Goal: Information Seeking & Learning: Find specific page/section

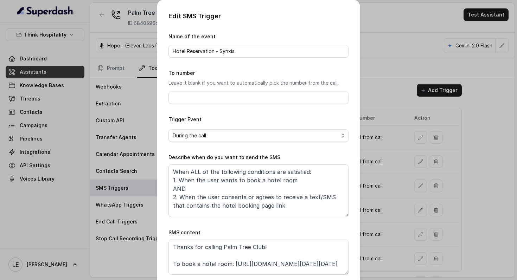
scroll to position [139, 0]
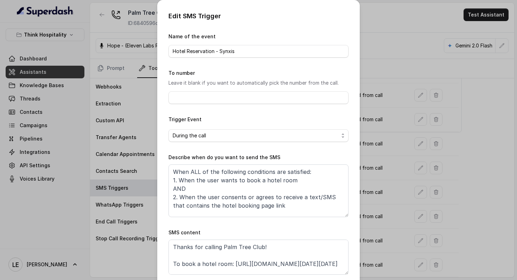
click at [120, 57] on div "Edit SMS Trigger Name of the event Hotel Reservation - Synxis To number Leave i…" at bounding box center [258, 140] width 517 height 280
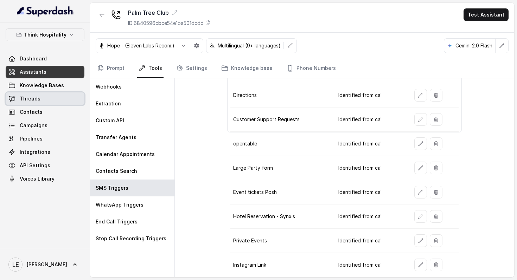
click at [41, 103] on link "Threads" at bounding box center [45, 98] width 79 height 13
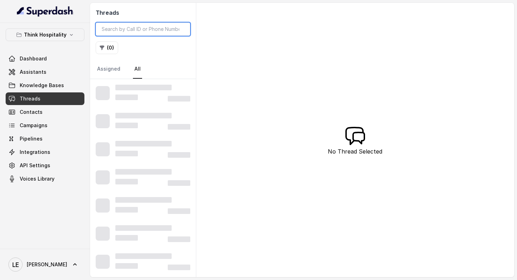
click at [116, 32] on input "search" at bounding box center [143, 29] width 95 height 13
paste input "CA5c603f93886b2f55049f4c0a5d8bfa25"
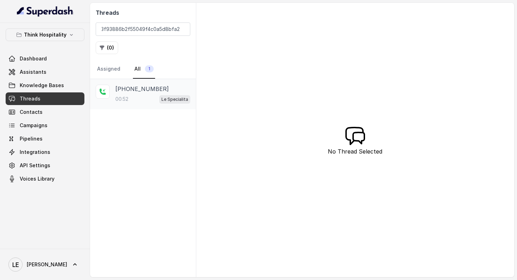
click at [164, 95] on span "Le Specialita" at bounding box center [174, 99] width 31 height 8
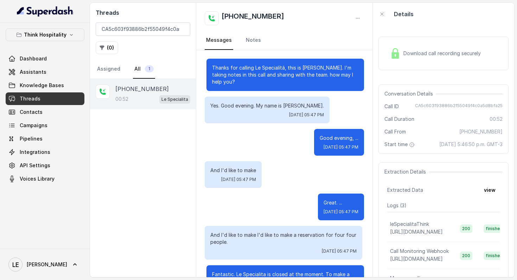
scroll to position [162, 0]
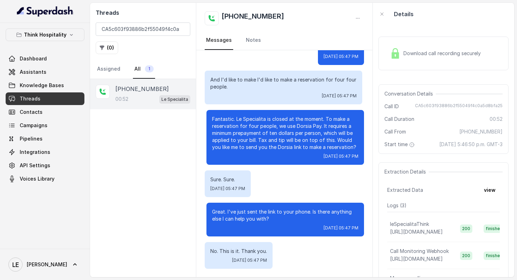
click at [405, 70] on div "Download call recording securely" at bounding box center [443, 54] width 130 height 34
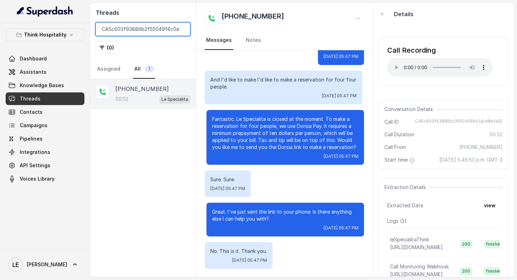
click at [155, 32] on input "CA5c603f93886b2f55049f4c0a5d8bfa25" at bounding box center [143, 29] width 95 height 13
paste input "0cf5ca67aa984f3434e0337a356a1ebe"
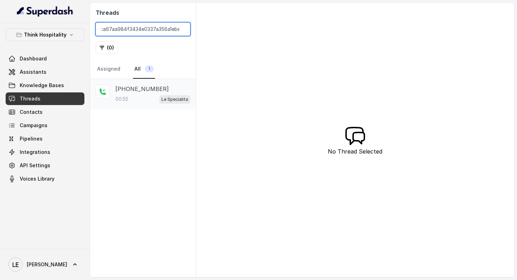
type input "CA0cf5ca67aa984f3434e0337a356a1ebe"
click at [154, 94] on div "[PHONE_NUMBER]:55 Le Specialita" at bounding box center [152, 94] width 75 height 19
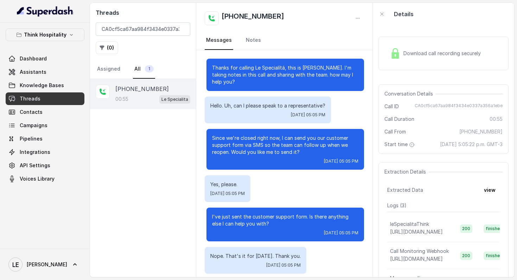
click at [421, 59] on div "Download call recording securely" at bounding box center [435, 53] width 96 height 16
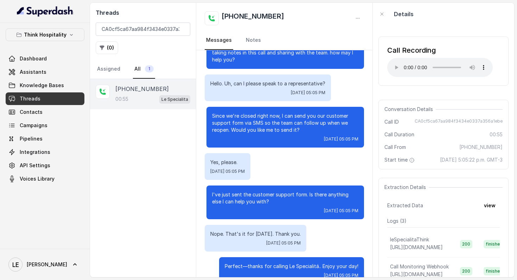
scroll to position [24, 0]
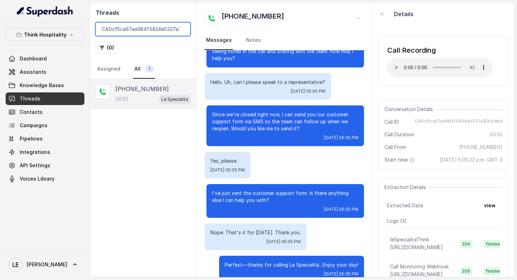
click at [180, 29] on input "CA0cf5ca67aa984f3434e0337a356a1ebe" at bounding box center [143, 29] width 95 height 13
paste input "CAefd41d77b17b56572129b1acd9e219dd"
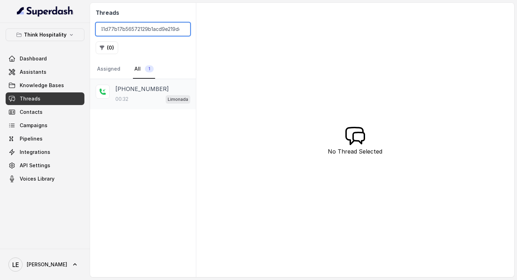
type input "CAefd41d77b17b56572129b1acd9e219dd"
click at [146, 97] on div "00:32 Limonada" at bounding box center [152, 99] width 75 height 9
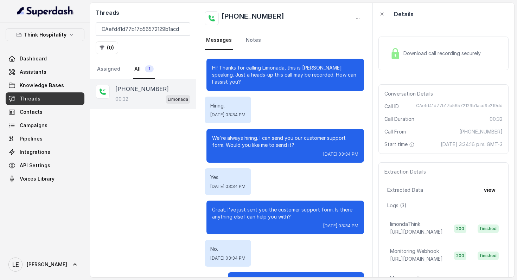
scroll to position [30, 0]
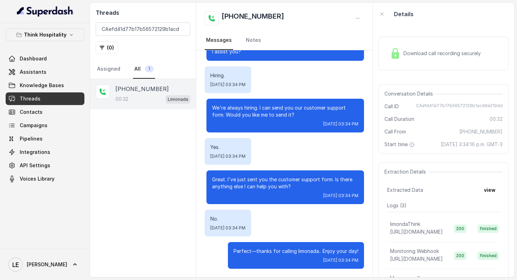
click at [441, 61] on div "Download call recording securely" at bounding box center [435, 53] width 96 height 16
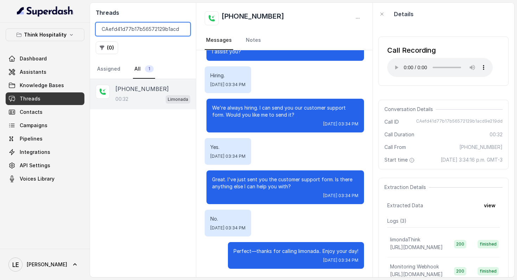
click at [180, 31] on input "CAefd41d77b17b56572129b1acd9e219dd" at bounding box center [143, 29] width 95 height 13
click at [181, 29] on input "CAefd41d77b17b56572129b1acd9e219dd" at bounding box center [143, 29] width 95 height 13
paste input "CA3921e5256872d0a29b4f69e149e03a3e"
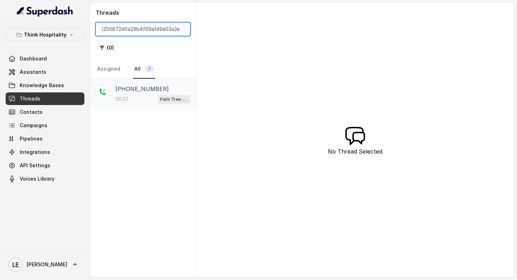
type input "CA3921e5256872d0a29b4f69e149e03a3e"
click at [140, 97] on div "00:37 Palm Tree Club" at bounding box center [152, 99] width 75 height 9
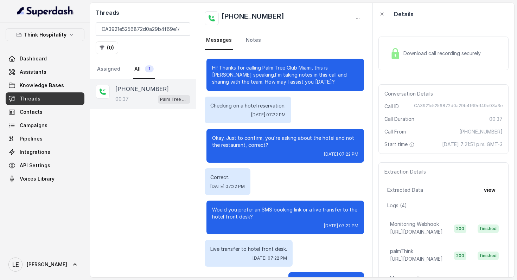
scroll to position [30, 0]
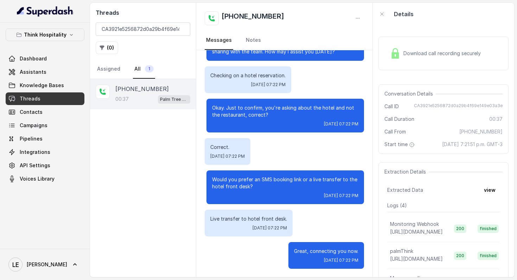
click at [400, 65] on div "Download call recording securely" at bounding box center [443, 54] width 130 height 34
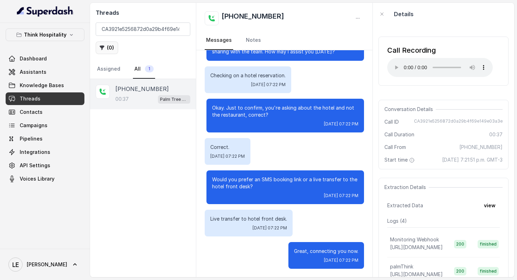
click at [109, 49] on button "( 0 )" at bounding box center [107, 47] width 23 height 13
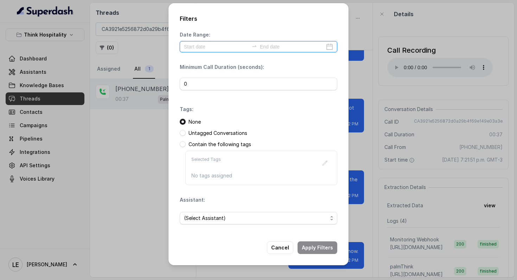
click at [209, 47] on input at bounding box center [216, 47] width 65 height 8
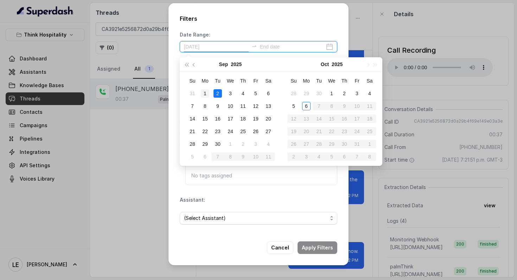
type input "[DATE]"
click at [203, 98] on td "1" at bounding box center [205, 93] width 13 height 13
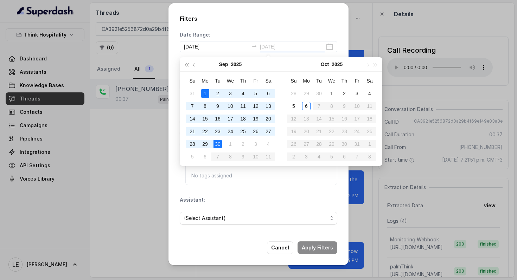
click at [220, 143] on div "30" at bounding box center [217, 144] width 8 height 8
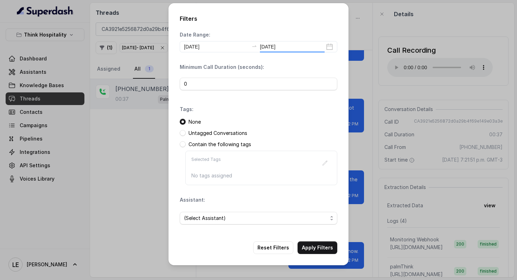
type input "[DATE]"
click at [222, 219] on span "(Select Assistant)" at bounding box center [255, 218] width 143 height 8
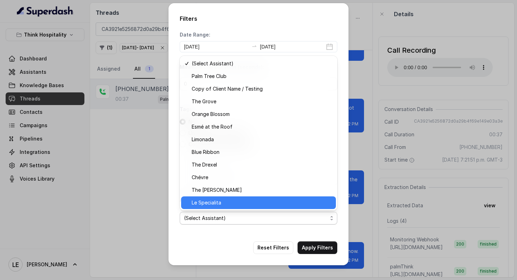
click at [250, 205] on span "Le Specialita" at bounding box center [262, 203] width 140 height 8
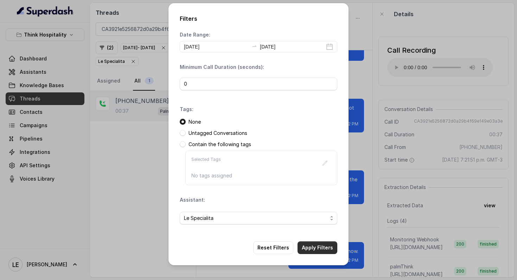
click at [315, 244] on button "Apply Filters" at bounding box center [317, 248] width 40 height 13
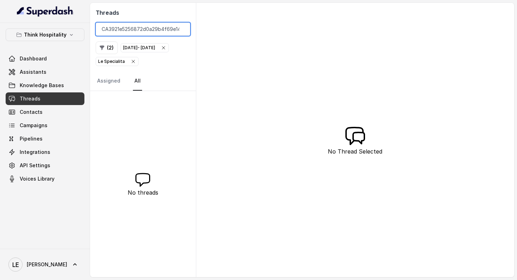
click at [180, 30] on input "CA3921e5256872d0a29b4f69e149e03a3e" at bounding box center [143, 29] width 95 height 13
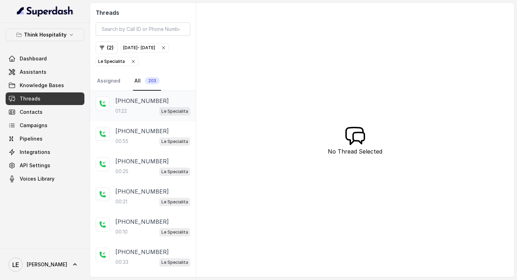
click at [148, 116] on div "01:22 Le Specialita" at bounding box center [152, 111] width 75 height 9
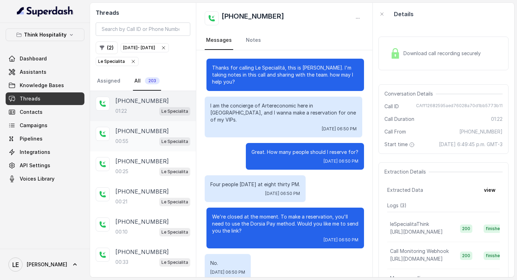
click at [175, 135] on div "[PHONE_NUMBER]" at bounding box center [152, 131] width 75 height 8
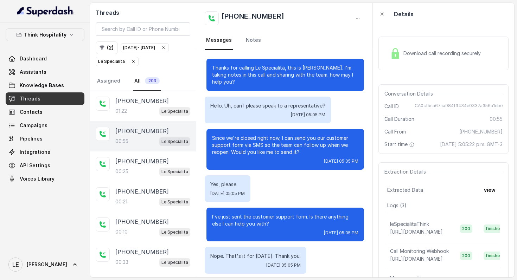
scroll to position [102, 0]
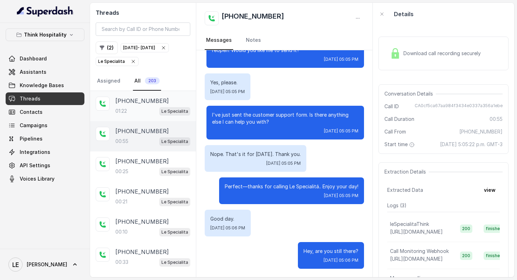
click at [173, 115] on p "Le Specialita" at bounding box center [174, 111] width 27 height 7
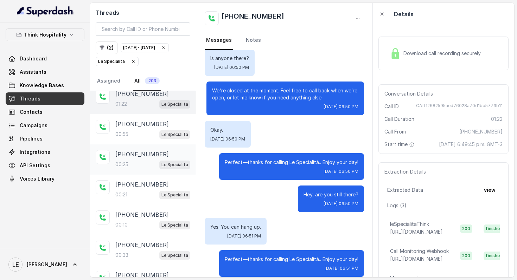
scroll to position [271, 0]
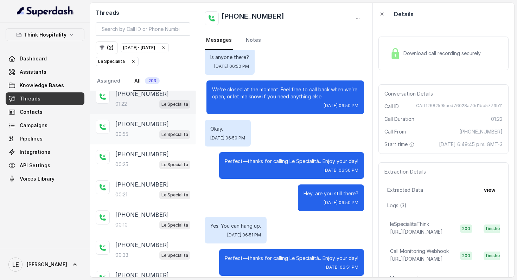
click at [157, 128] on div "[PHONE_NUMBER]" at bounding box center [152, 124] width 75 height 8
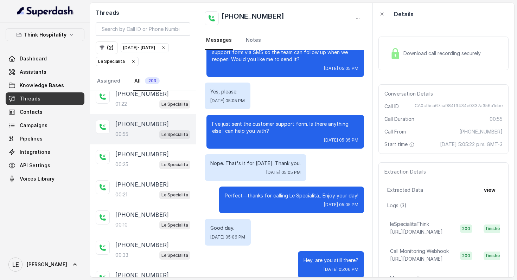
scroll to position [44, 0]
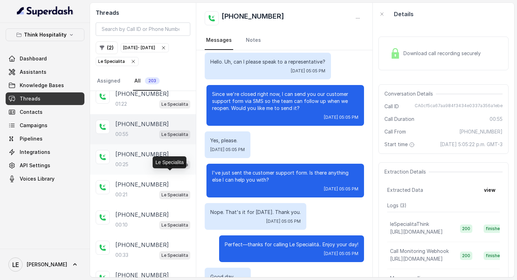
click at [159, 169] on span "Le Specialita" at bounding box center [174, 165] width 31 height 8
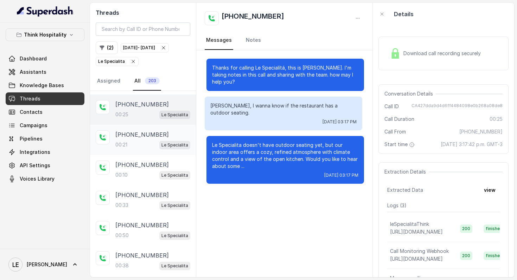
scroll to position [57, 0]
click at [169, 149] on div "Le Specialita" at bounding box center [174, 144] width 31 height 9
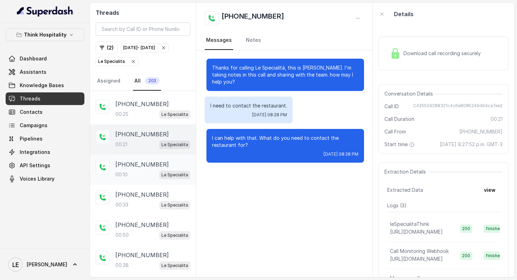
click at [174, 169] on div "[PHONE_NUMBER]" at bounding box center [152, 164] width 75 height 8
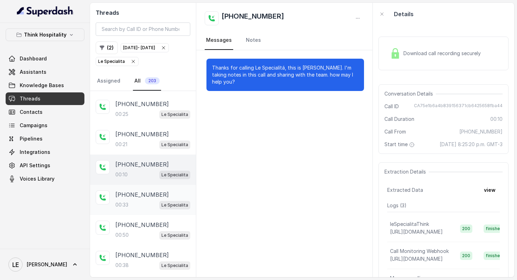
click at [158, 199] on div "[PHONE_NUMBER]" at bounding box center [152, 195] width 75 height 8
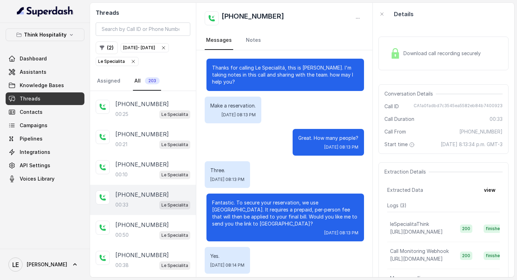
click at [416, 59] on div "Download call recording securely" at bounding box center [435, 53] width 96 height 16
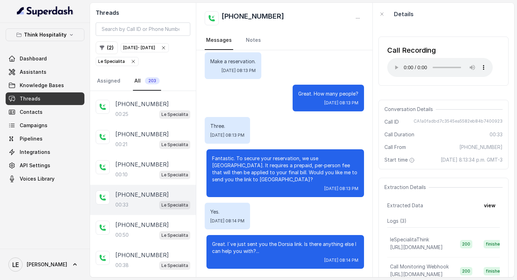
scroll to position [37, 0]
